Goal: Obtain resource: Download file/media

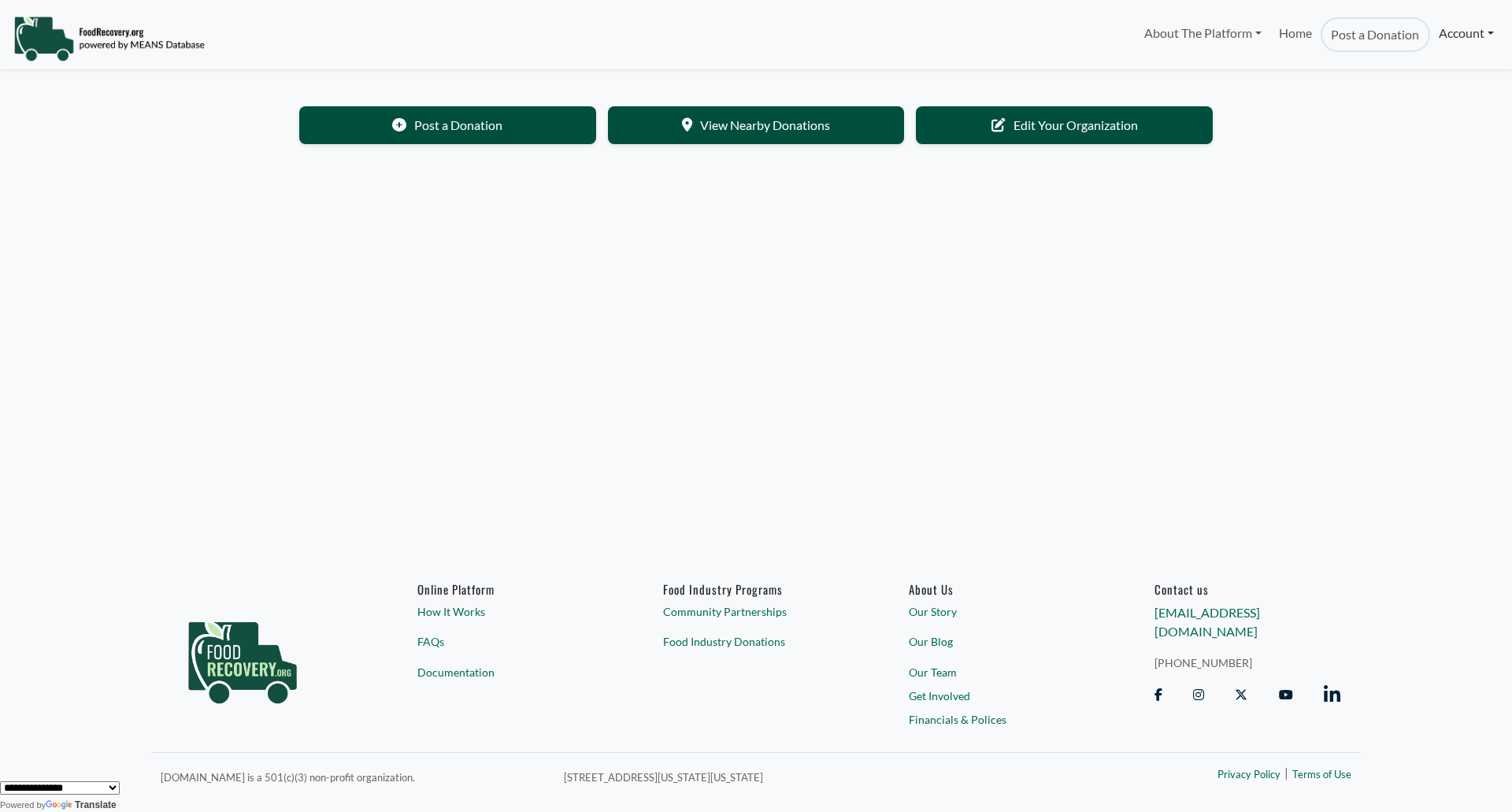
click at [1471, 43] on link "Account" at bounding box center [1466, 33] width 73 height 32
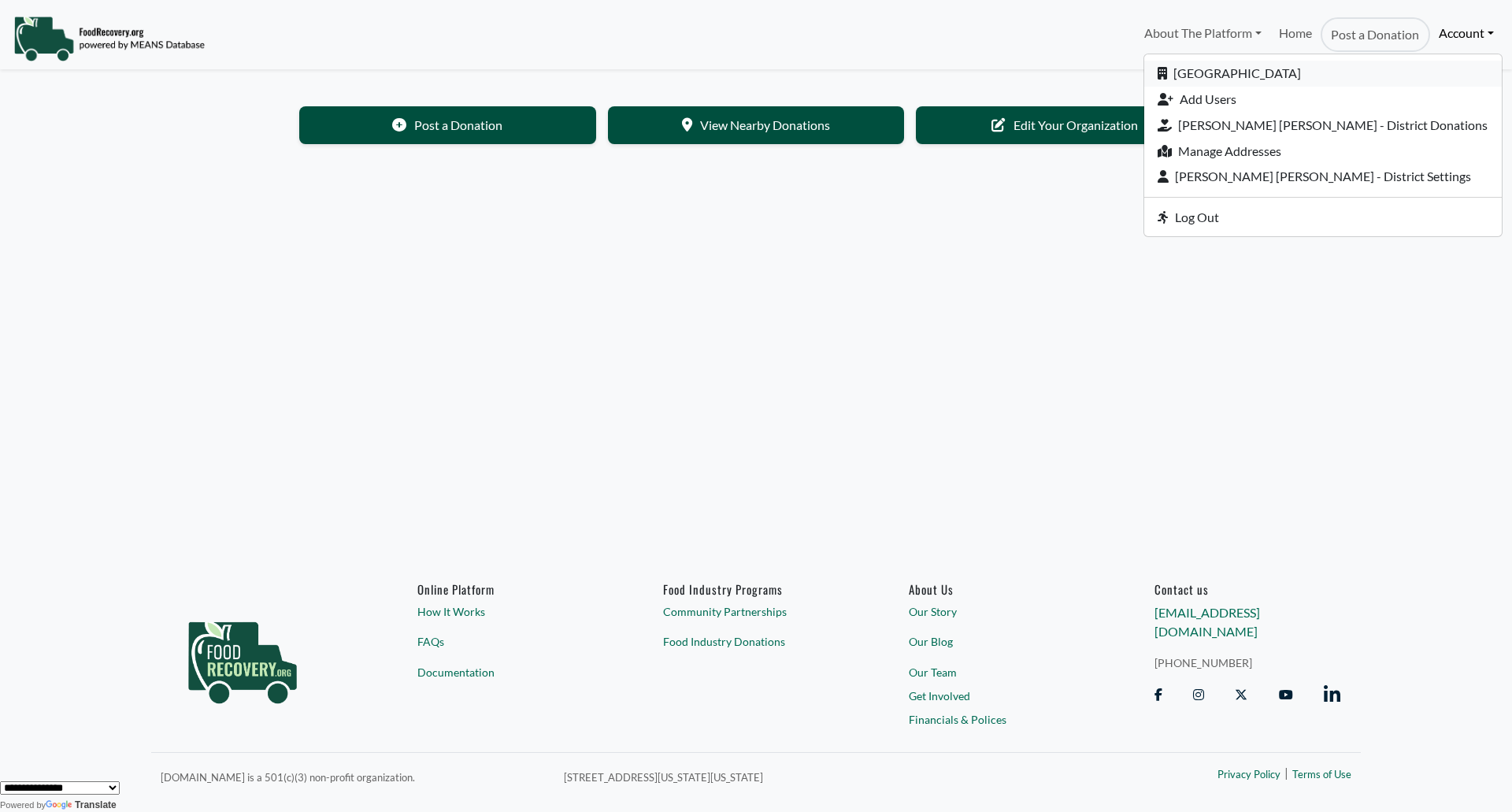
click at [1313, 63] on link "[GEOGRAPHIC_DATA]" at bounding box center [1323, 73] width 357 height 26
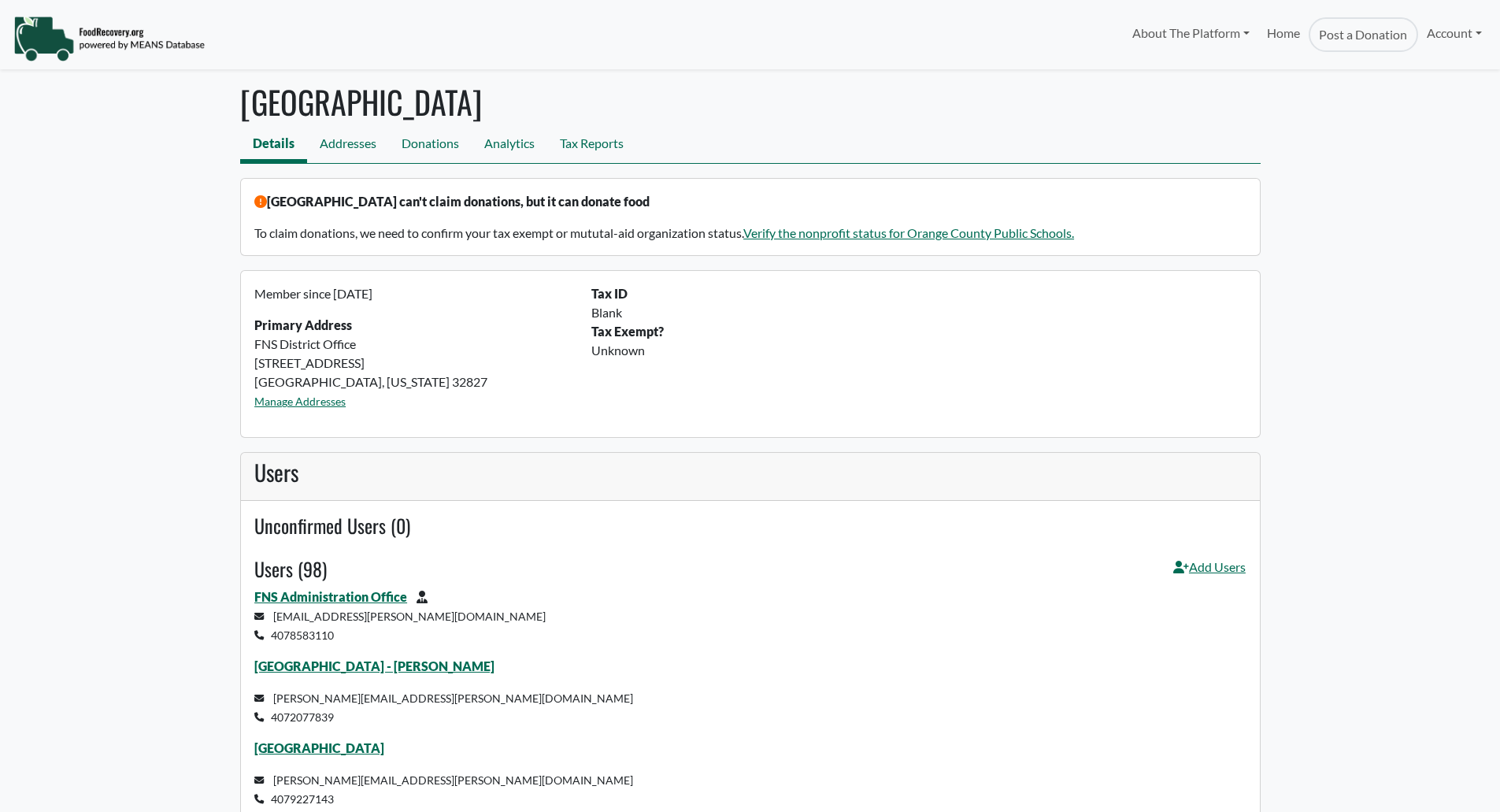
select select "Language Translate Widget"
click at [602, 141] on link "Tax Reports" at bounding box center [592, 145] width 89 height 35
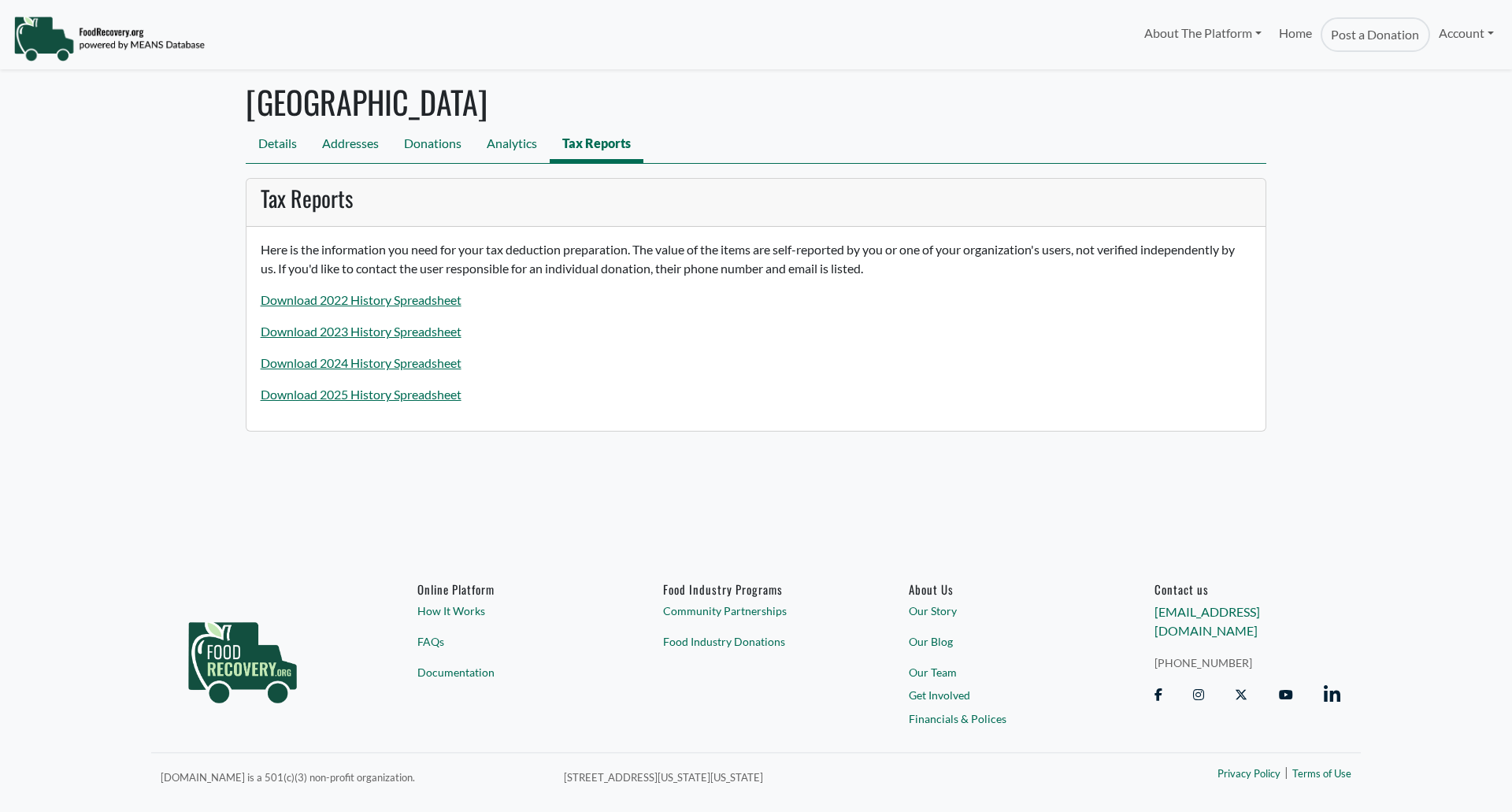
select select "Language Translate Widget"
click at [365, 407] on div "Here is the information you need for your tax deduction preparation. The value …" at bounding box center [756, 328] width 1019 height 204
click at [372, 396] on link "Download 2025 History Spreadsheet" at bounding box center [361, 393] width 200 height 15
